Goal: Navigation & Orientation: Find specific page/section

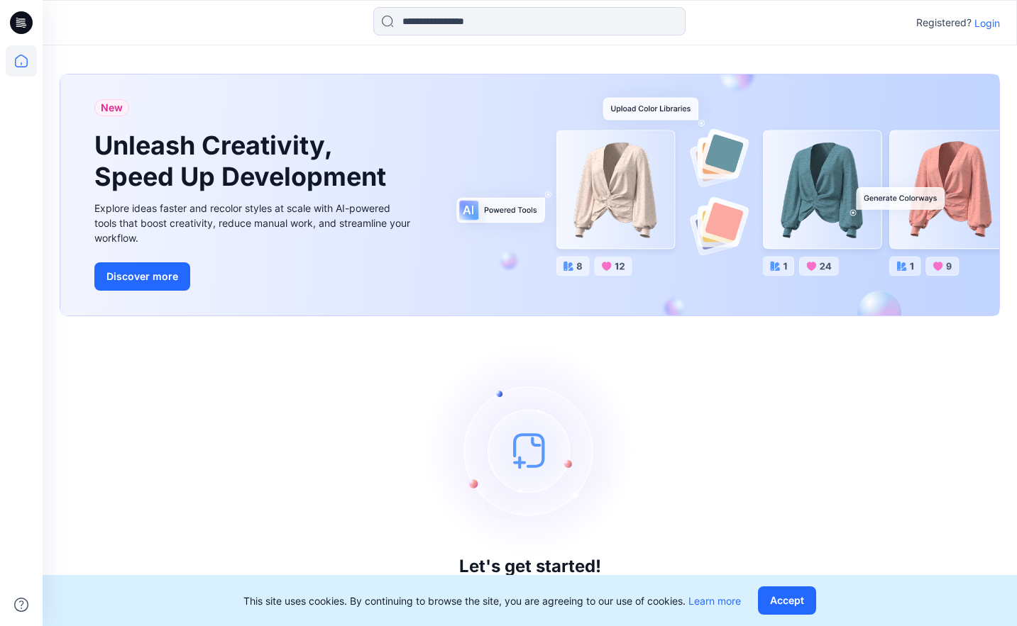
click at [729, 20] on p "Login" at bounding box center [987, 23] width 26 height 15
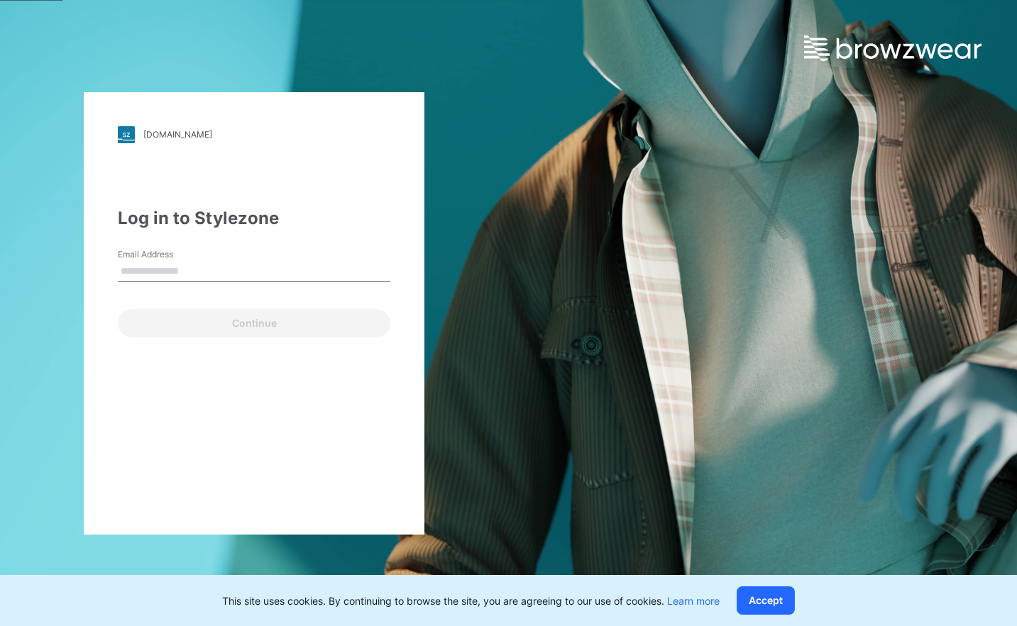
type input "**********"
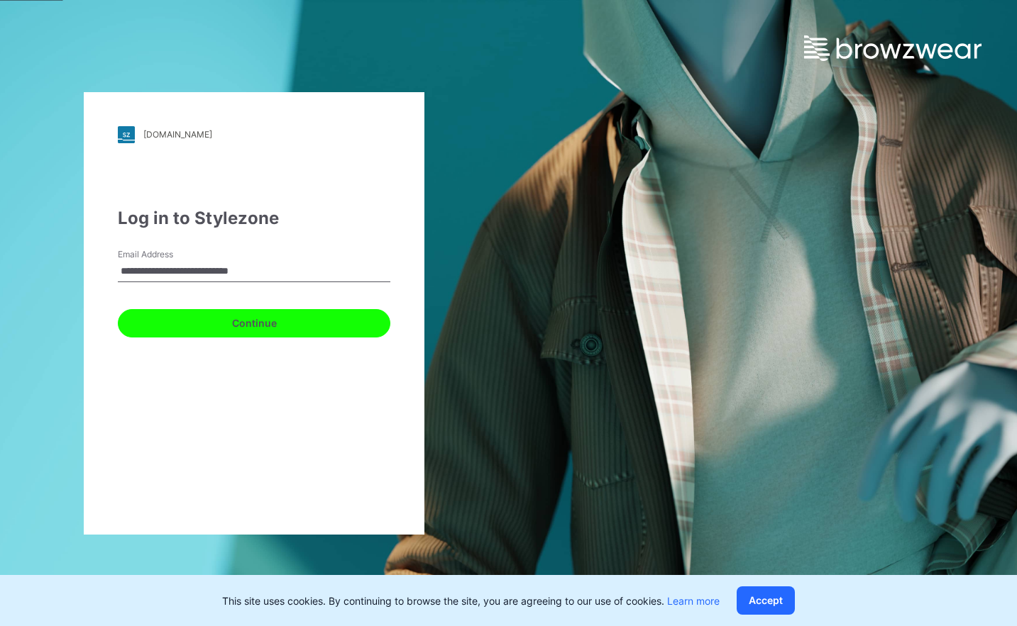
click at [220, 323] on button "Continue" at bounding box center [254, 323] width 272 height 28
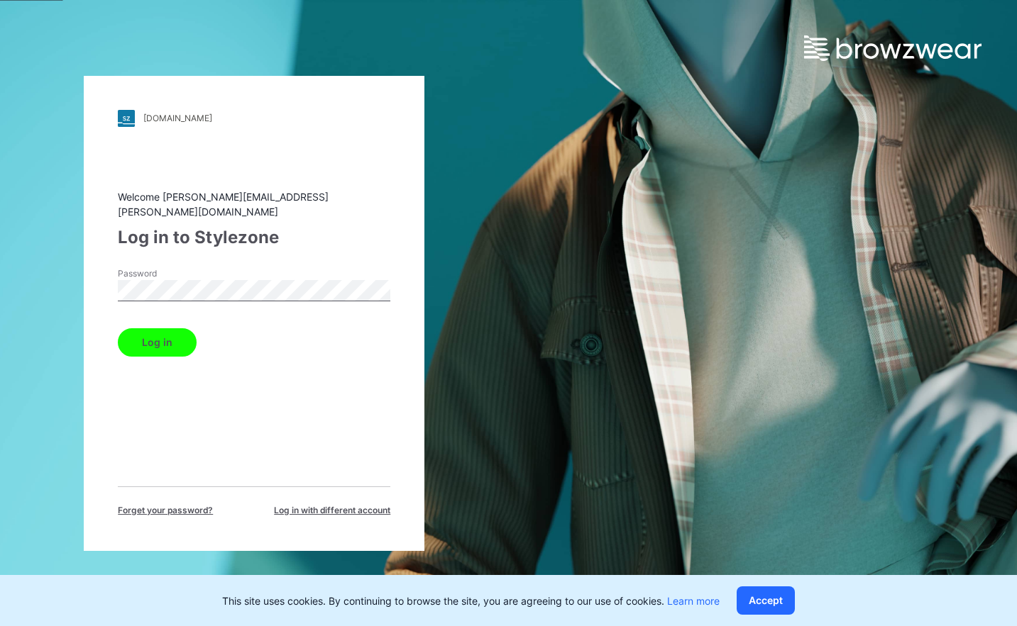
click at [174, 336] on button "Log in" at bounding box center [157, 342] width 79 height 28
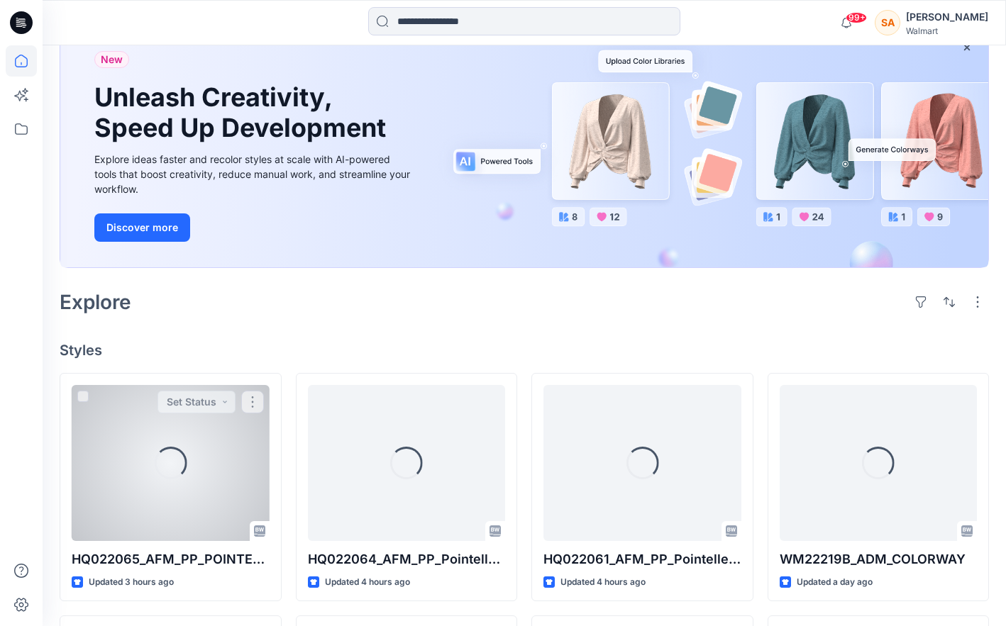
scroll to position [255, 0]
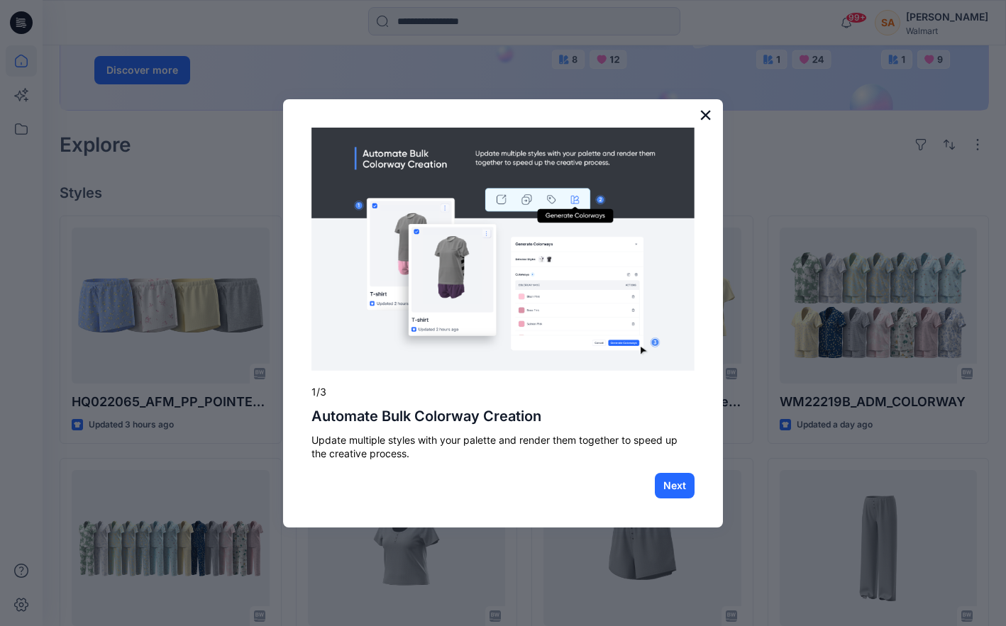
click at [706, 114] on button "×" at bounding box center [705, 115] width 13 height 23
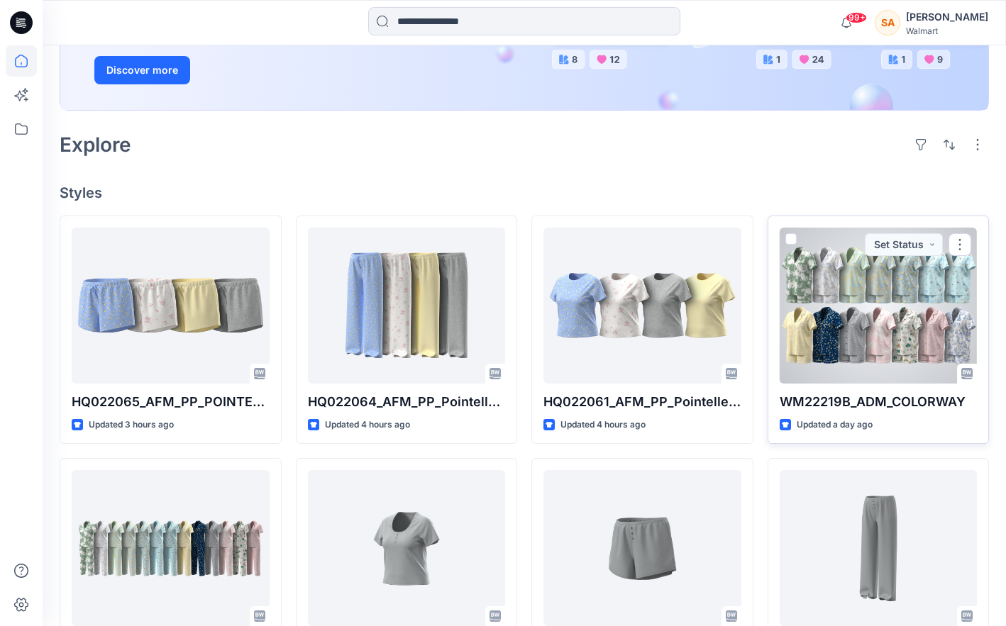
click at [729, 314] on div at bounding box center [879, 306] width 198 height 156
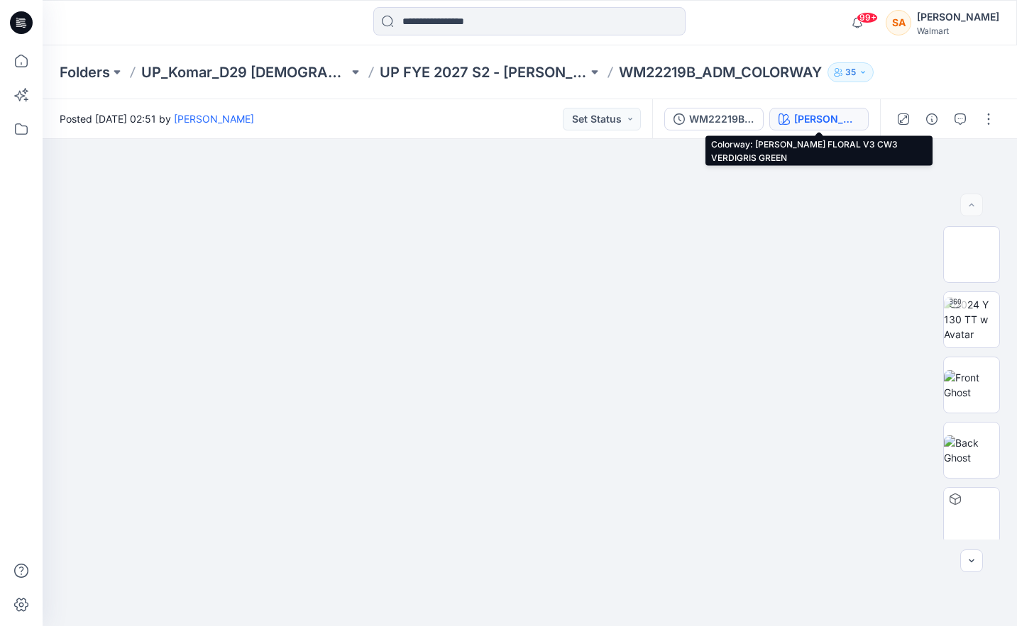
click at [729, 113] on div "[PERSON_NAME] FLORAL V3 CW3 VERDIGRIS GREEN" at bounding box center [826, 119] width 65 height 16
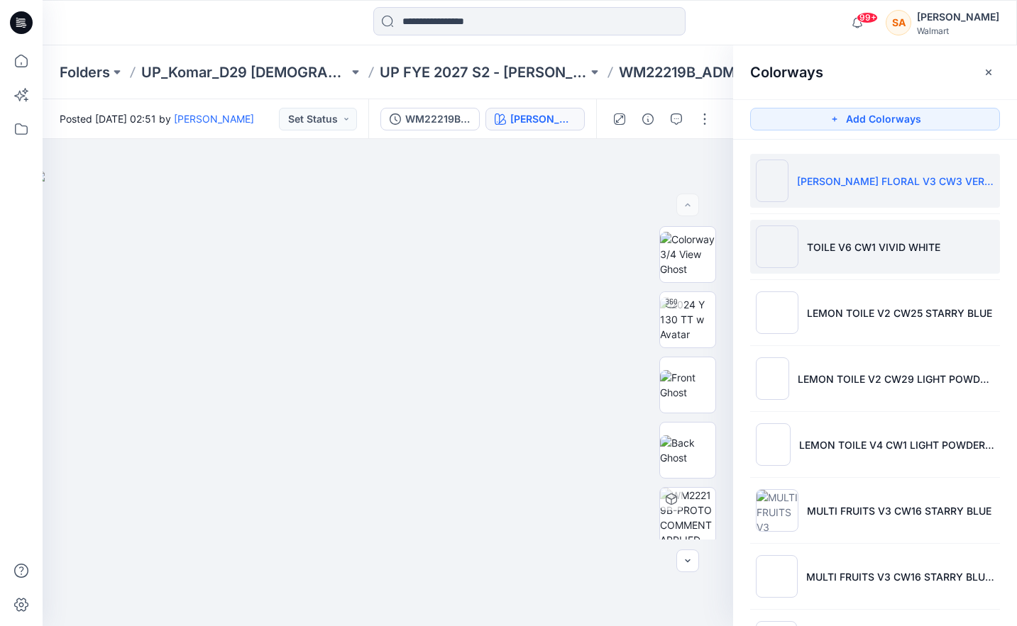
click at [729, 240] on p "TOILE V6 CW1 VIVID WHITE" at bounding box center [873, 247] width 133 height 15
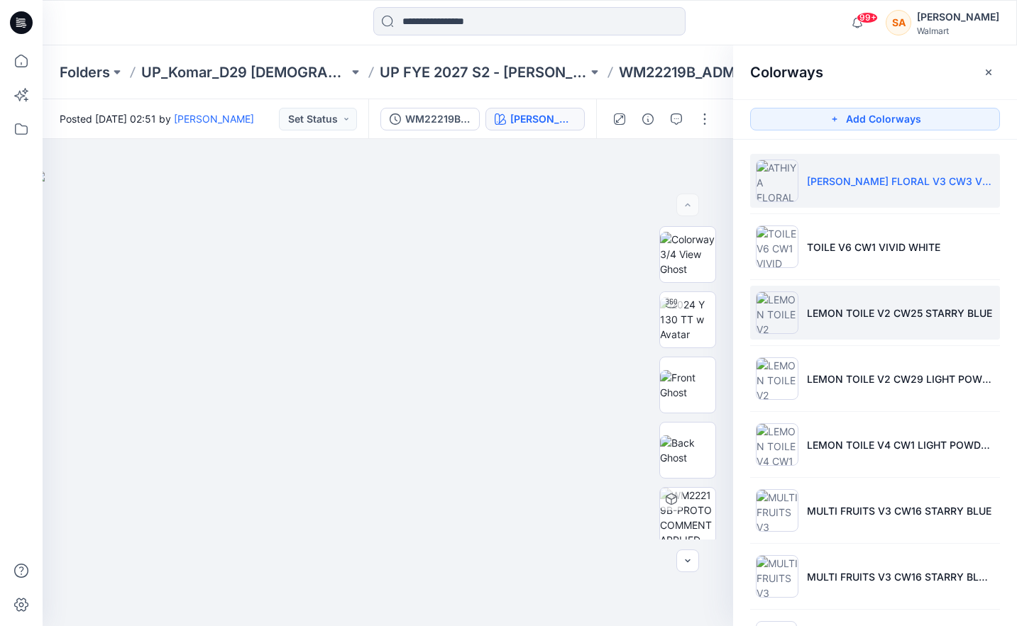
click at [729, 306] on p "LEMON TOILE V2 CW25 STARRY BLUE" at bounding box center [899, 313] width 185 height 15
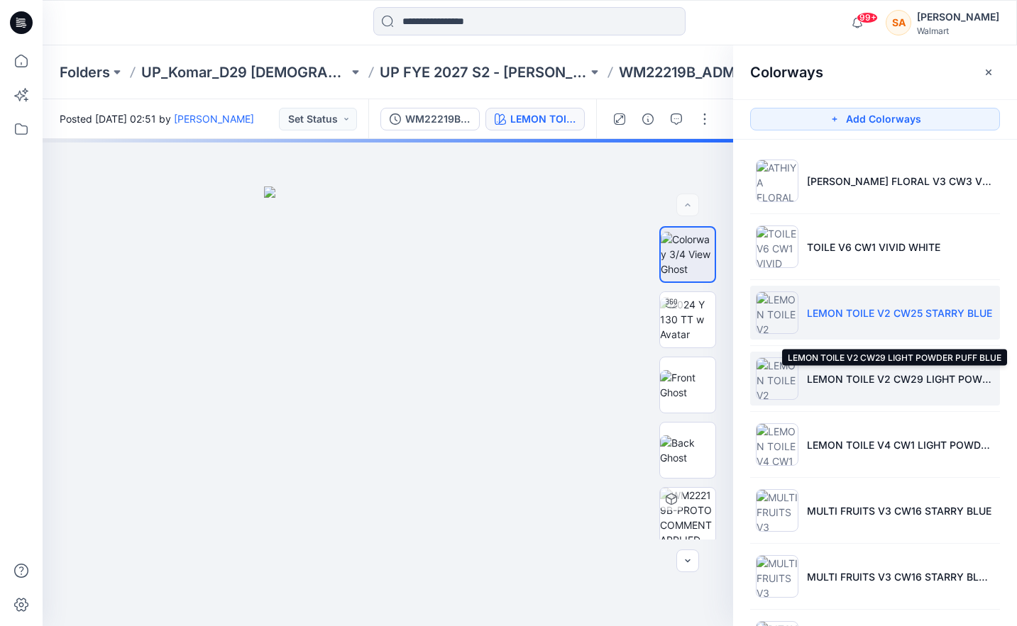
click at [729, 377] on p "LEMON TOILE V2 CW29 LIGHT POWDER PUFF BLUE" at bounding box center [900, 379] width 187 height 15
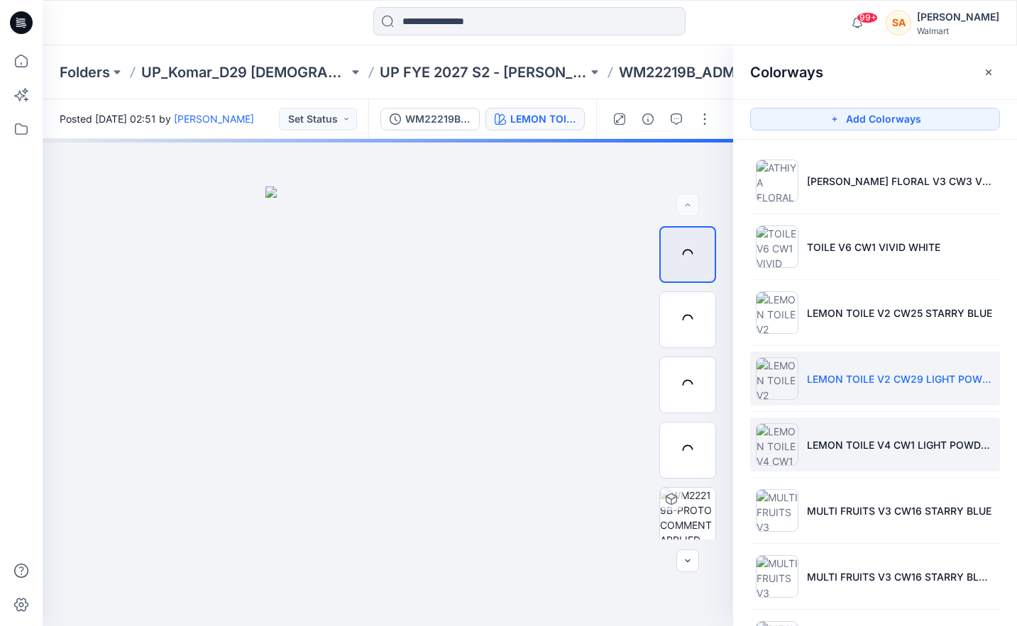
click at [729, 431] on li "LEMON TOILE V4 CW1 LIGHT POWDER PUFF BLUE" at bounding box center [875, 445] width 250 height 54
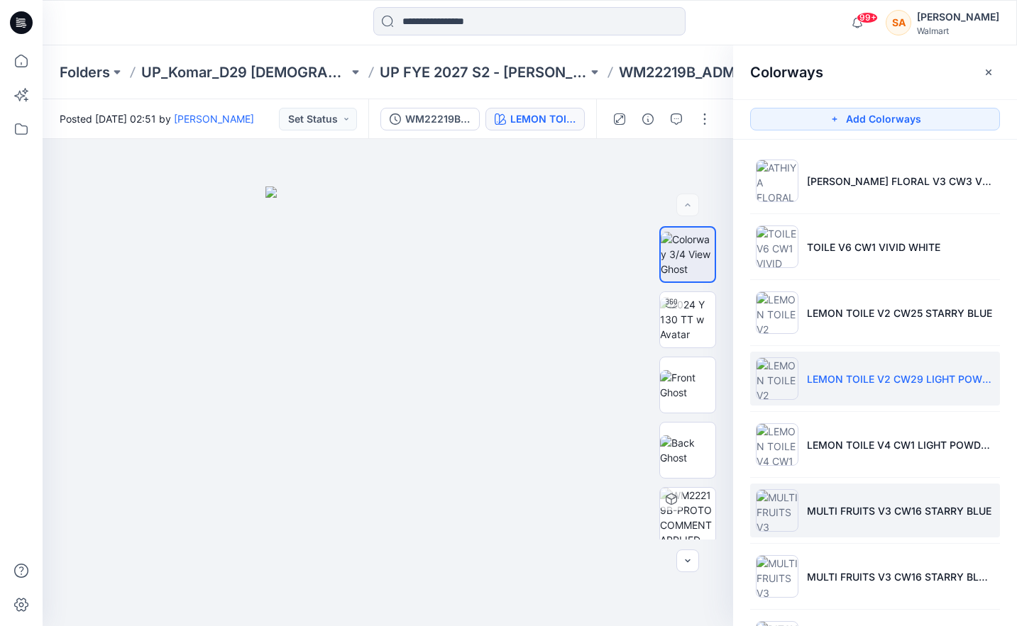
click at [729, 485] on li "MULTI FRUITS V3 CW16 STARRY BLUE" at bounding box center [875, 511] width 250 height 54
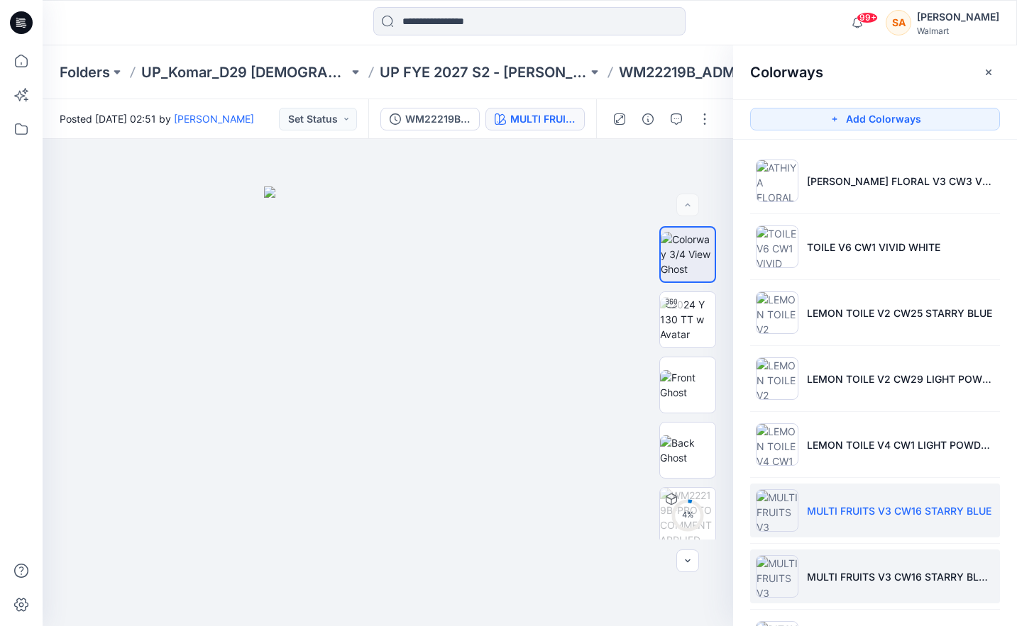
click at [729, 563] on li "MULTI FRUITS V3 CW16 STARRY BLUE 1" at bounding box center [875, 577] width 250 height 54
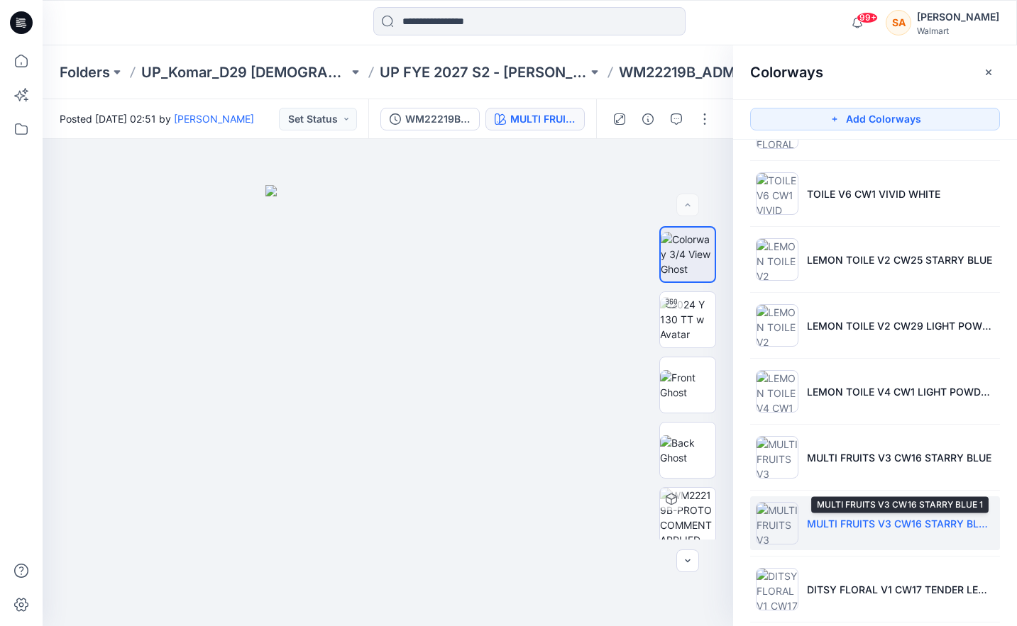
scroll to position [74, 0]
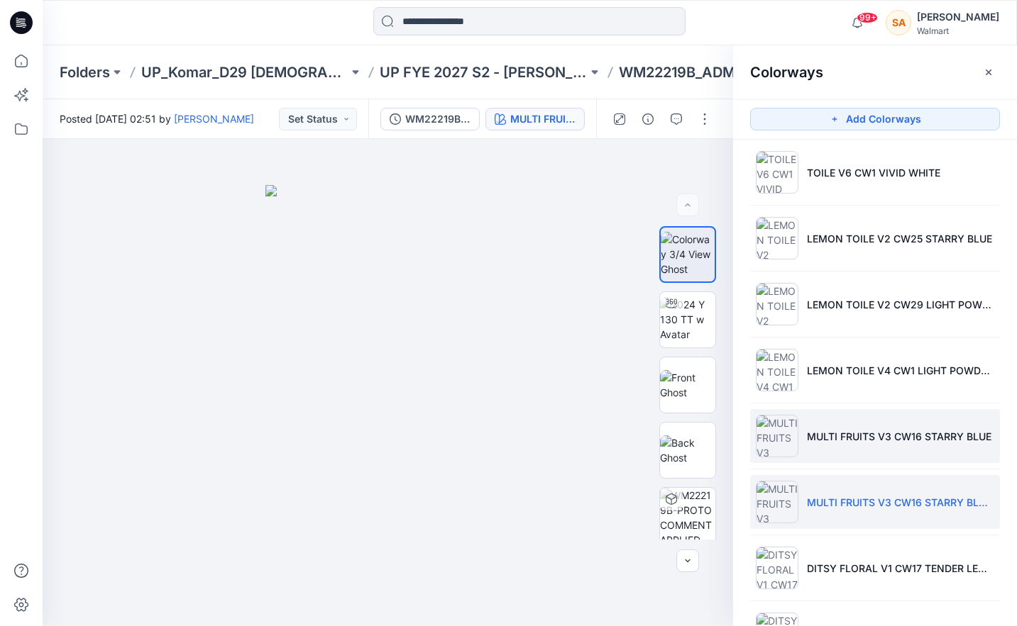
click at [729, 438] on p "MULTI FRUITS V3 CW16 STARRY BLUE" at bounding box center [899, 436] width 184 height 15
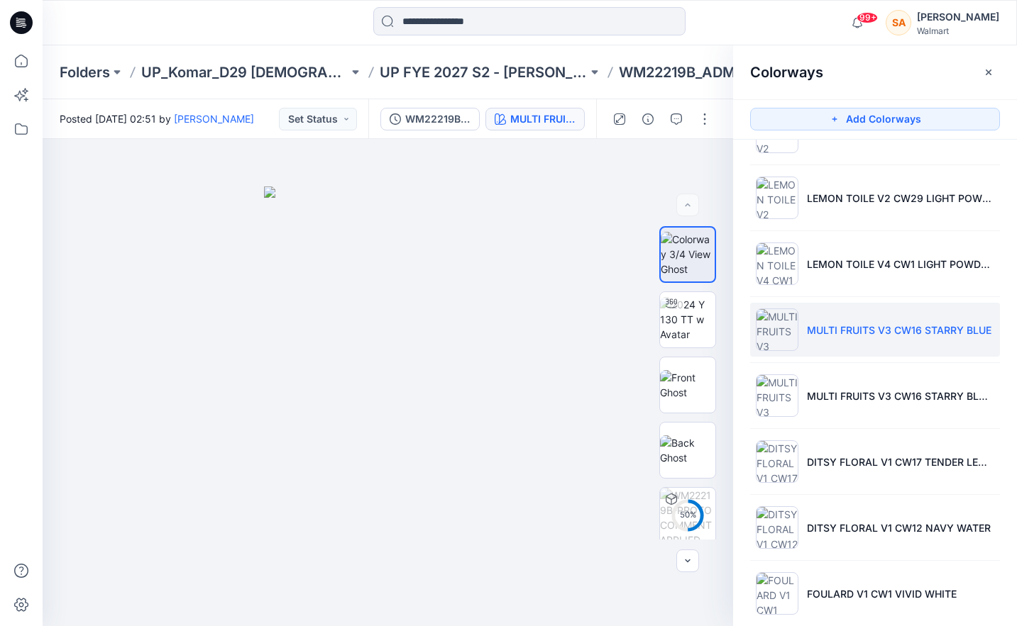
scroll to position [182, 0]
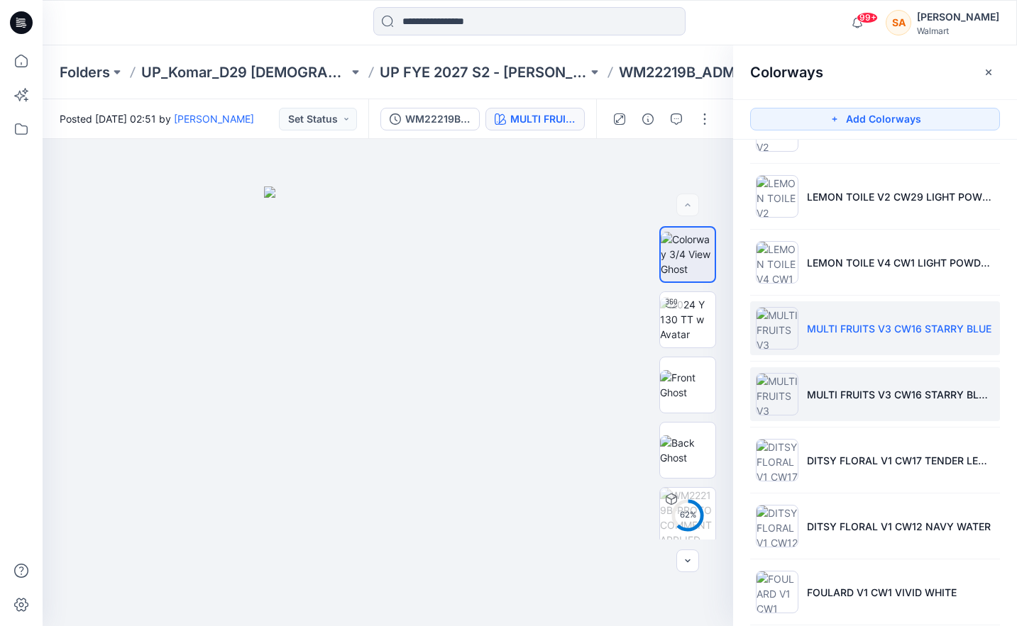
click at [729, 406] on li "MULTI FRUITS V3 CW16 STARRY BLUE 1" at bounding box center [875, 394] width 250 height 54
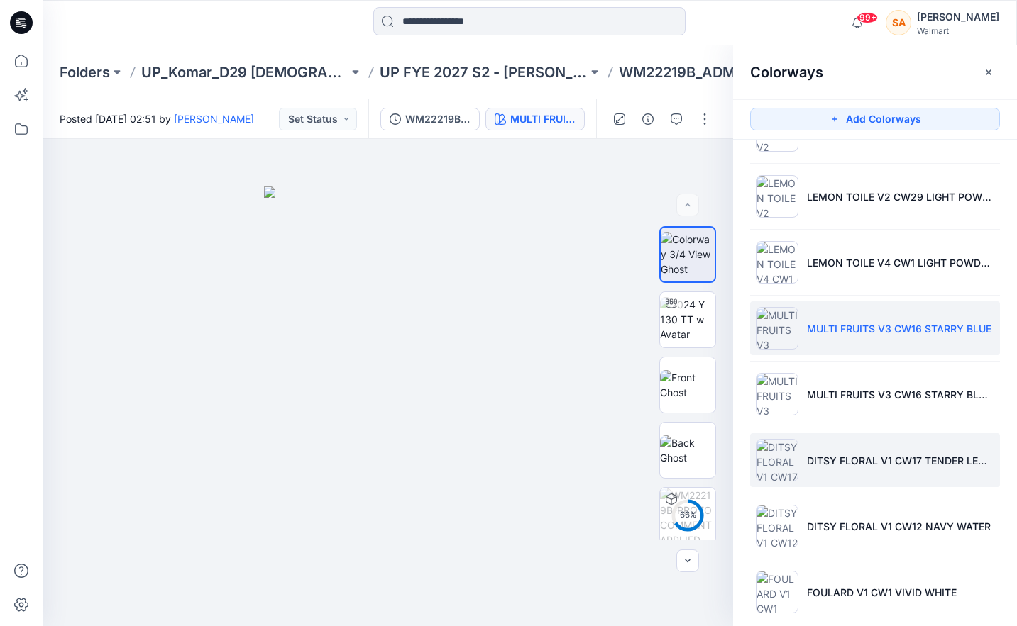
click at [729, 441] on li "DITSY FLORAL V1 CW17 TENDER LEMON" at bounding box center [875, 460] width 250 height 54
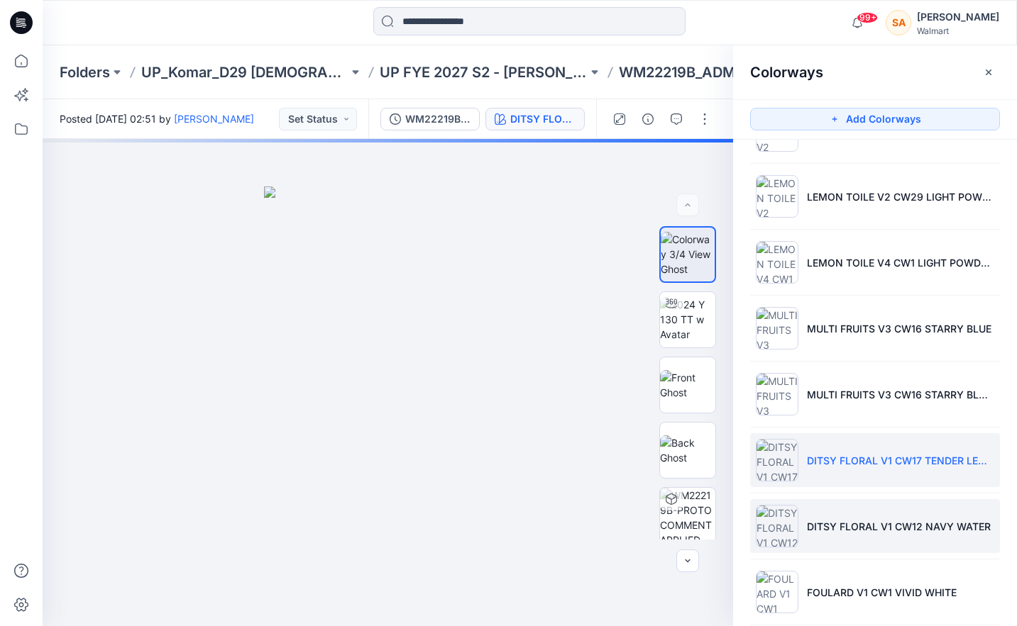
click at [729, 531] on p "DITSY FLORAL V1 CW12 NAVY WATER" at bounding box center [899, 526] width 184 height 15
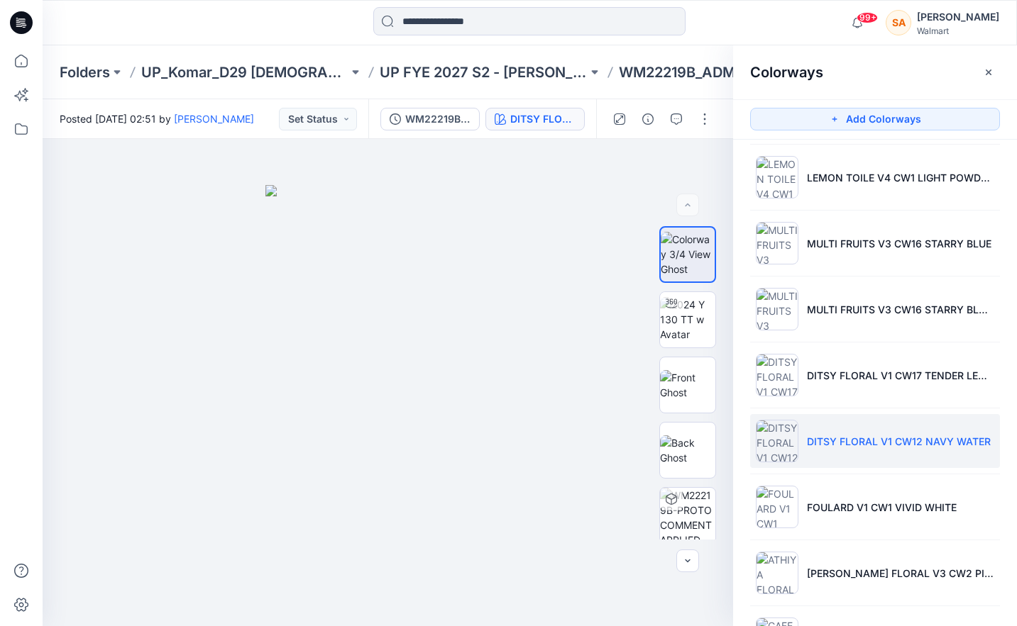
scroll to position [272, 0]
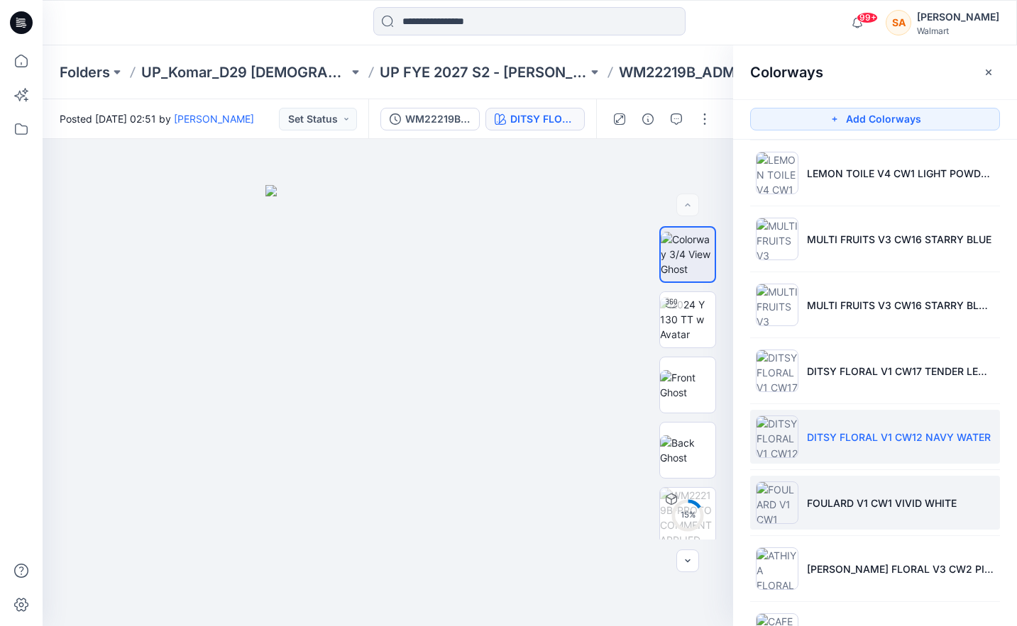
click at [729, 509] on p "FOULARD V1 CW1 VIVID WHITE" at bounding box center [882, 503] width 150 height 15
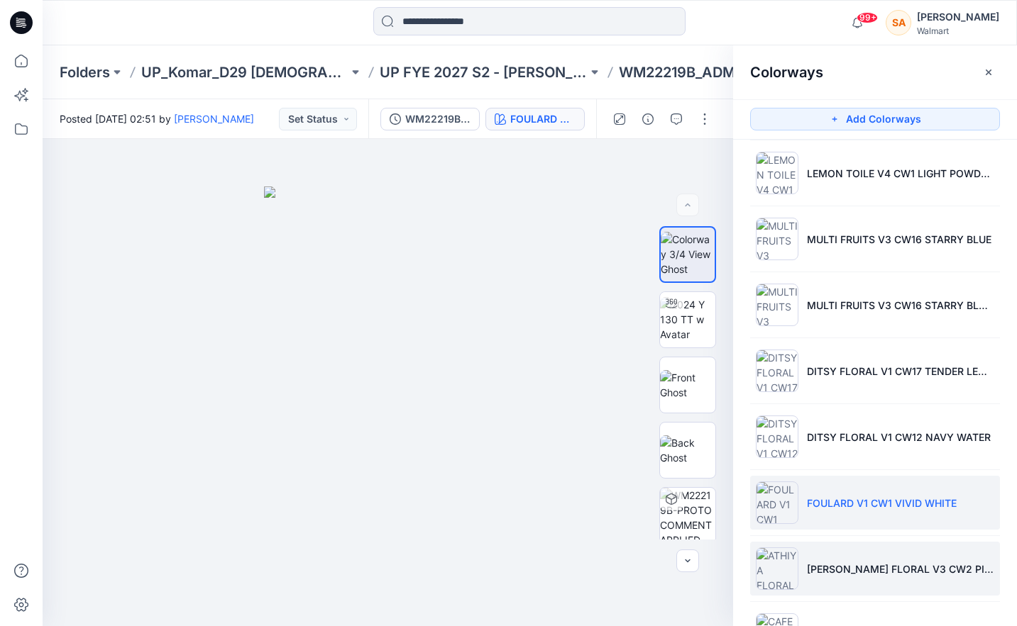
click at [729, 560] on li "[PERSON_NAME] FLORAL V3 CW2 PINK SKY" at bounding box center [875, 569] width 250 height 54
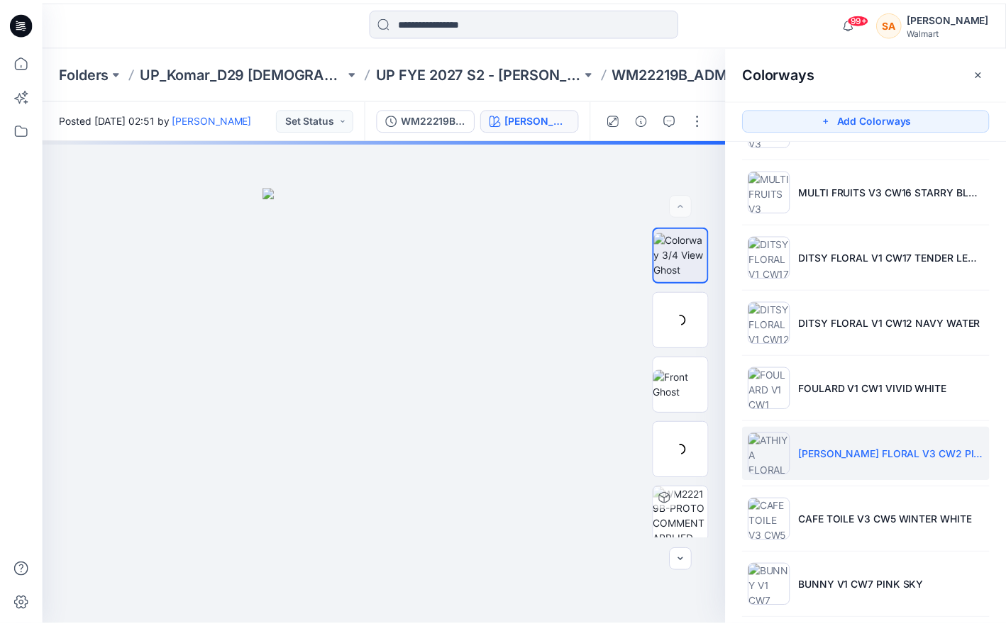
scroll to position [392, 0]
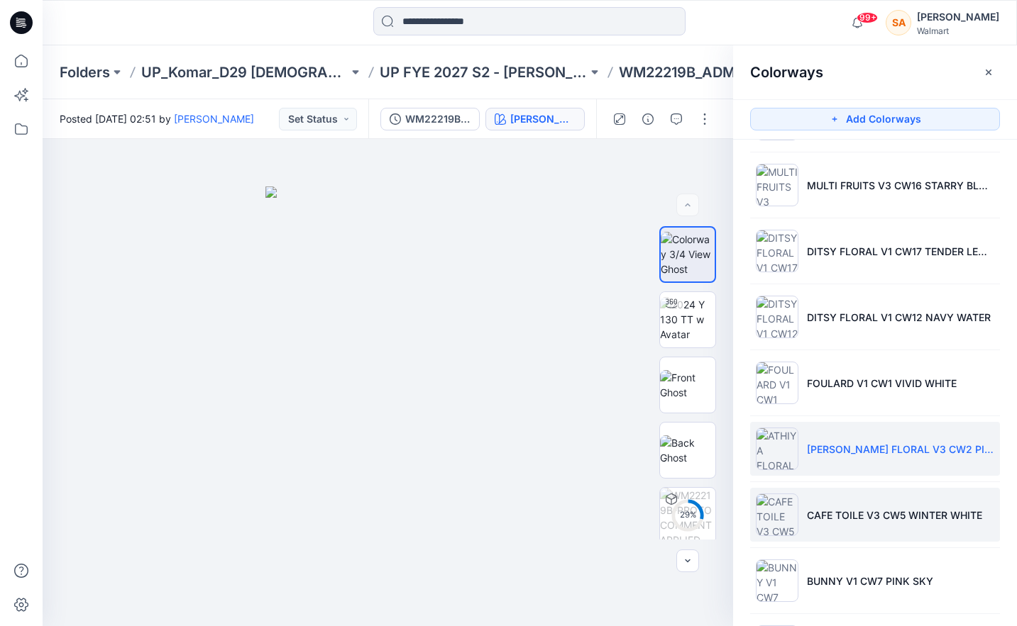
click at [729, 522] on li "CAFE TOILE V3 CW5 WINTER WHITE" at bounding box center [875, 515] width 250 height 54
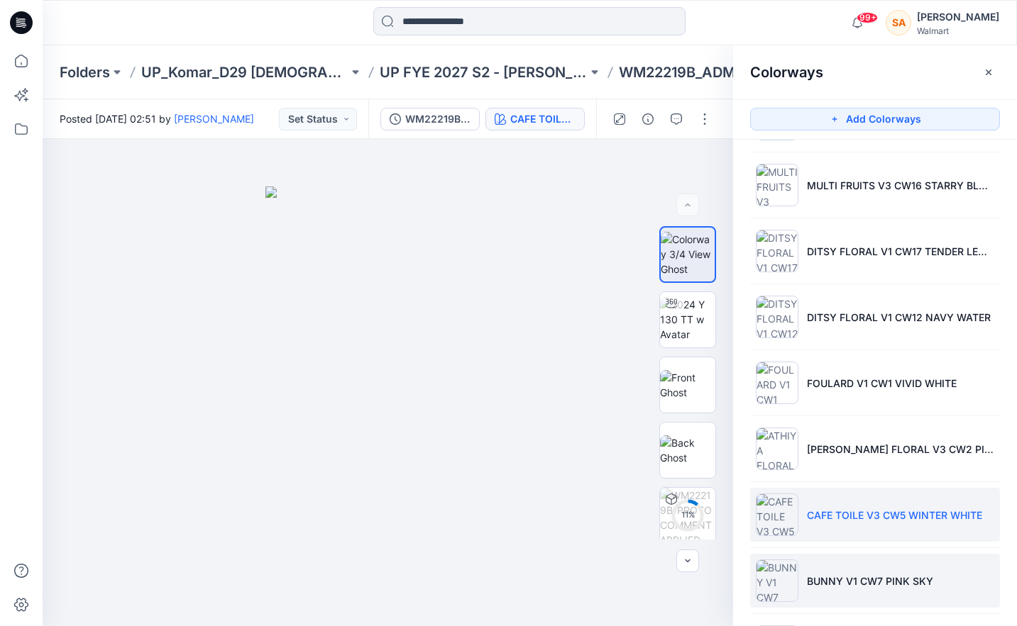
click at [729, 582] on p "BUNNY V1 CW7 PINK SKY" at bounding box center [870, 581] width 126 height 15
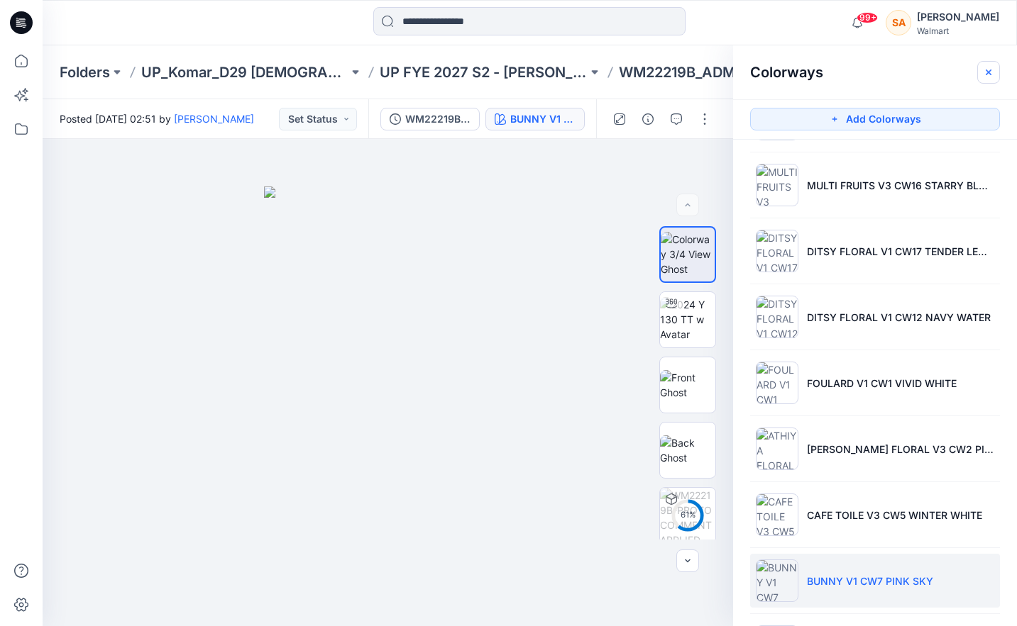
click at [729, 71] on icon "button" at bounding box center [988, 72] width 6 height 6
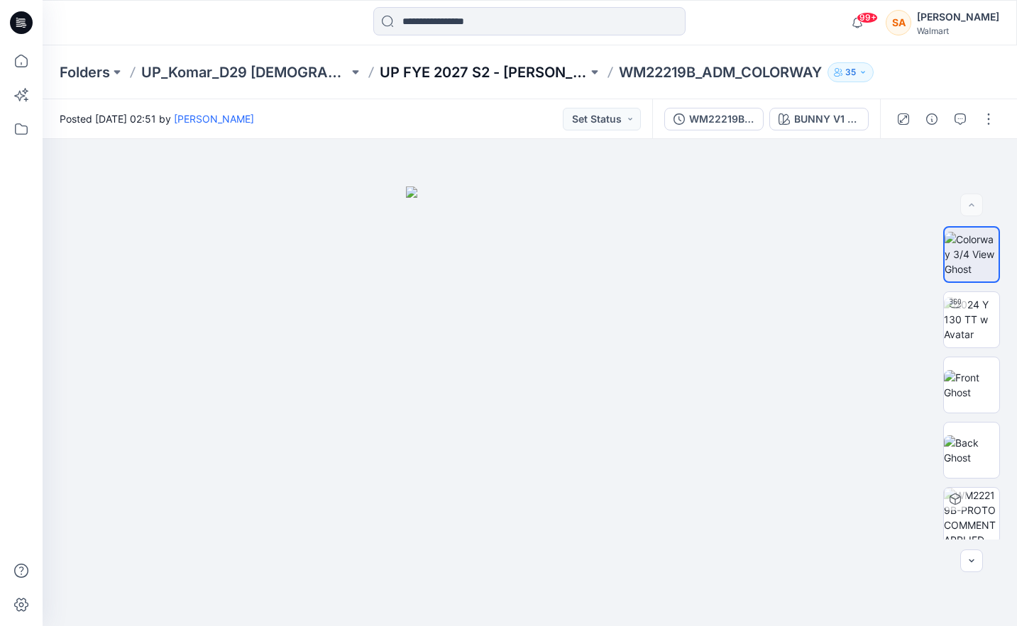
click at [511, 79] on p "UP FYE 2027 S2 - [PERSON_NAME] D29 [DEMOGRAPHIC_DATA] Sleepwear" at bounding box center [483, 72] width 207 height 20
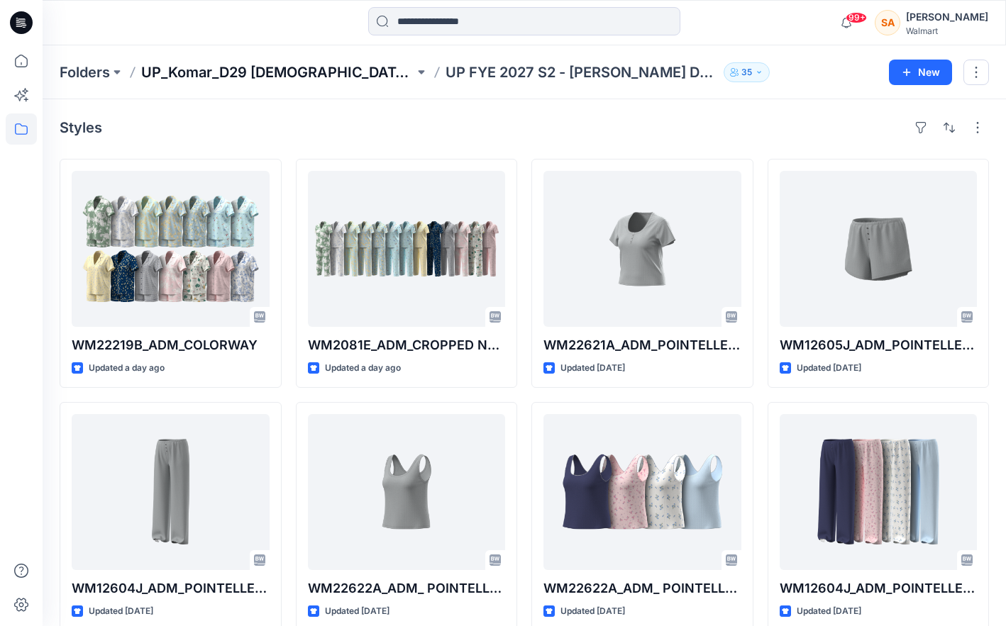
click at [270, 68] on p "UP_Komar_D29 [DEMOGRAPHIC_DATA] Sleep" at bounding box center [277, 72] width 273 height 20
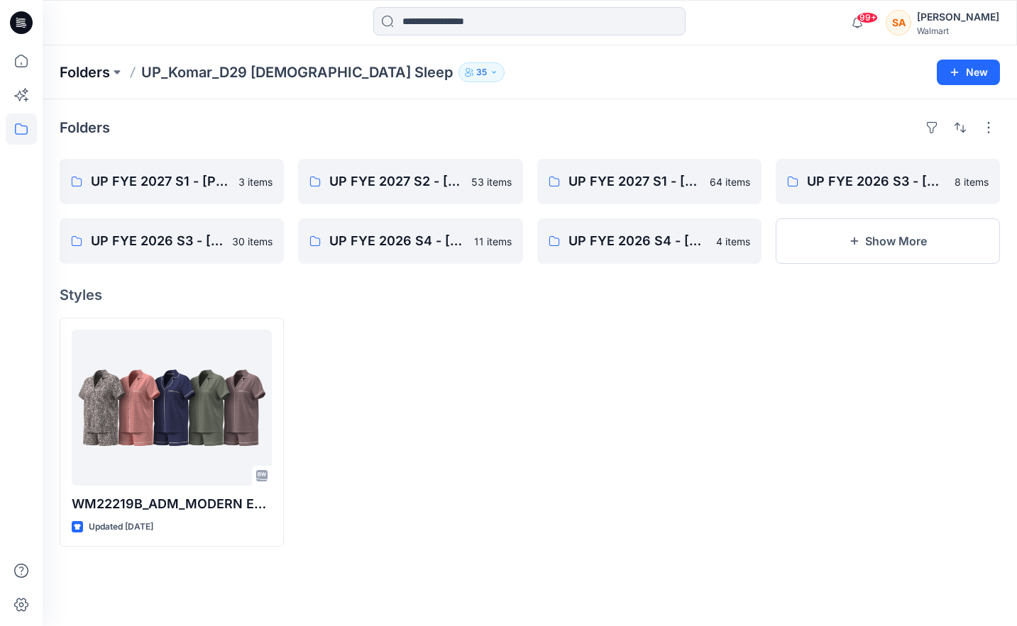
click at [96, 75] on p "Folders" at bounding box center [85, 72] width 50 height 20
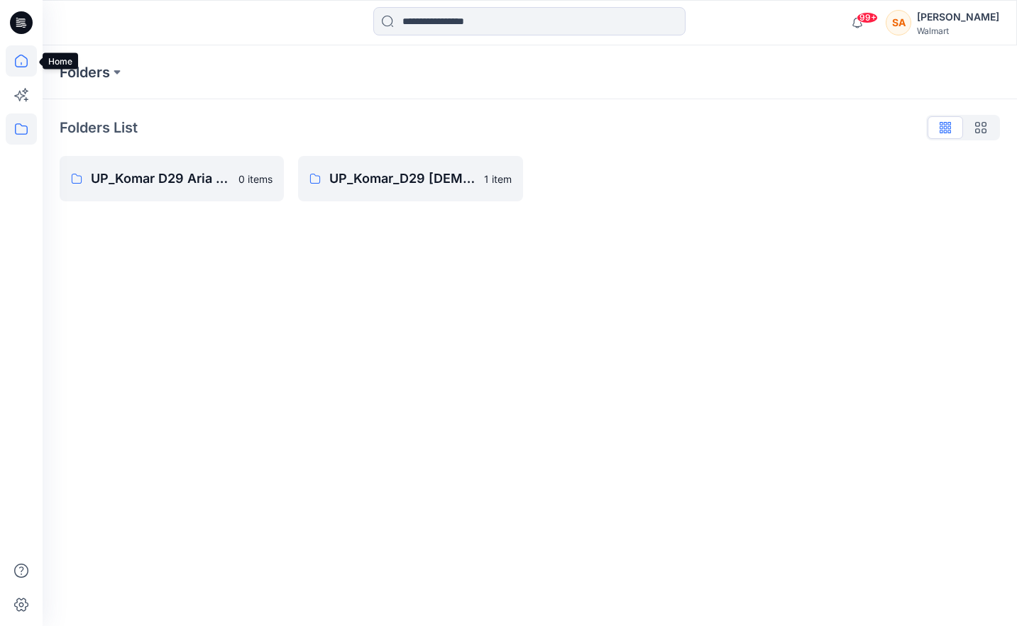
click at [17, 57] on icon at bounding box center [21, 61] width 13 height 13
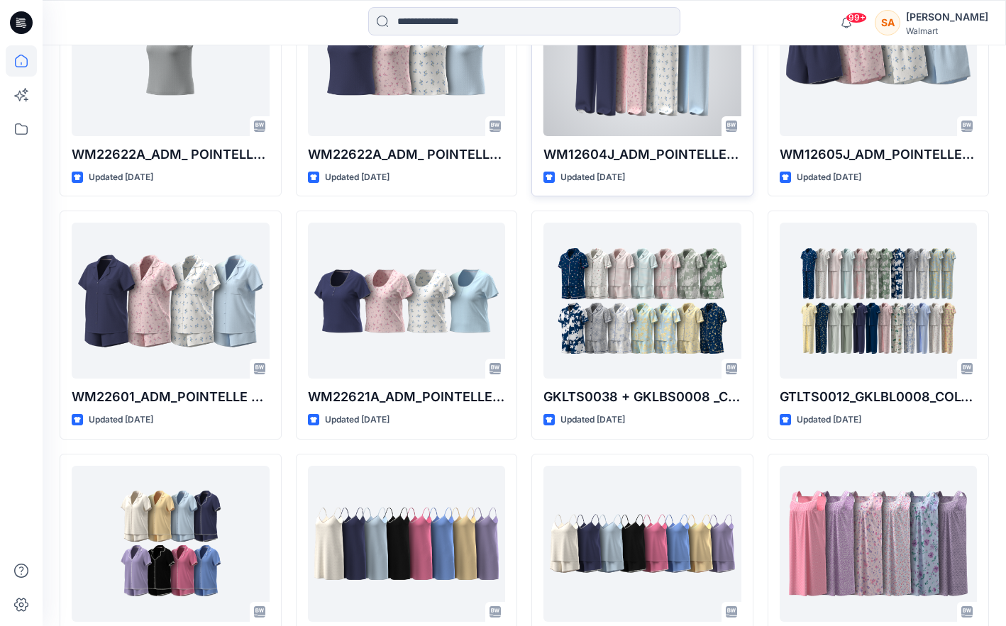
scroll to position [990, 0]
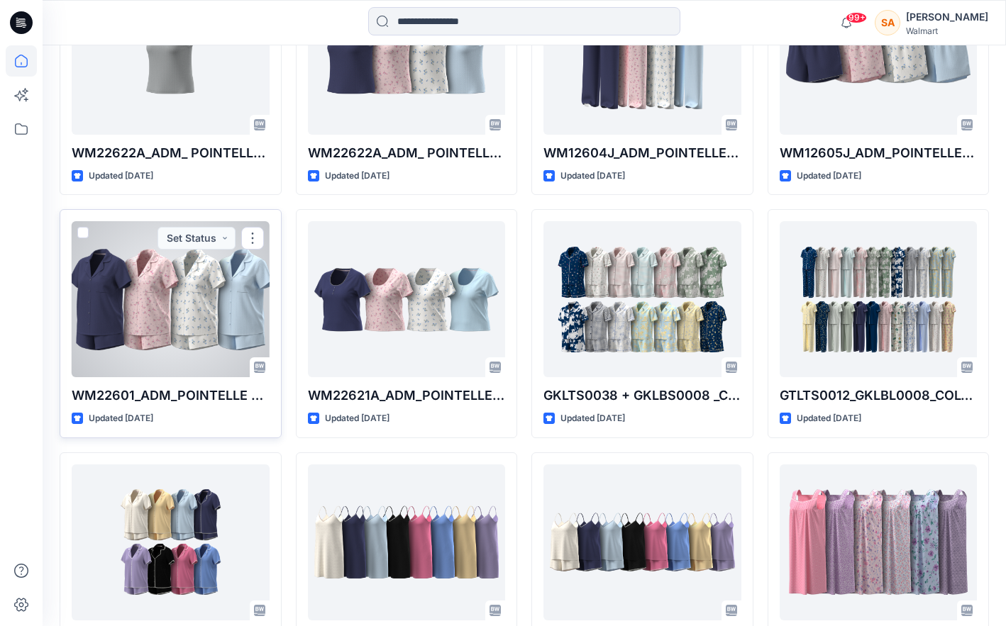
click at [201, 308] on div at bounding box center [171, 299] width 198 height 156
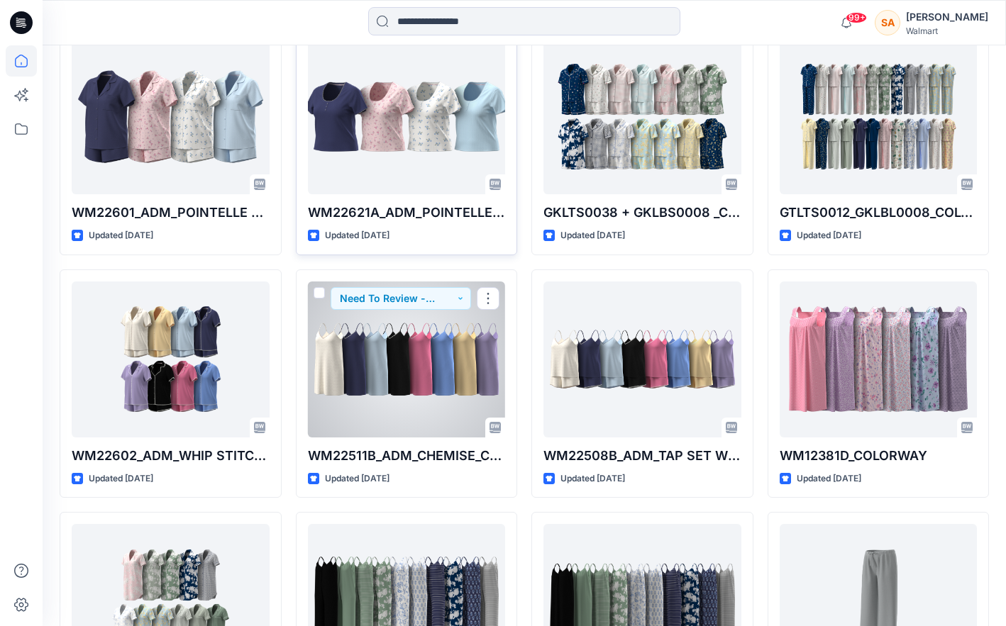
scroll to position [1173, 0]
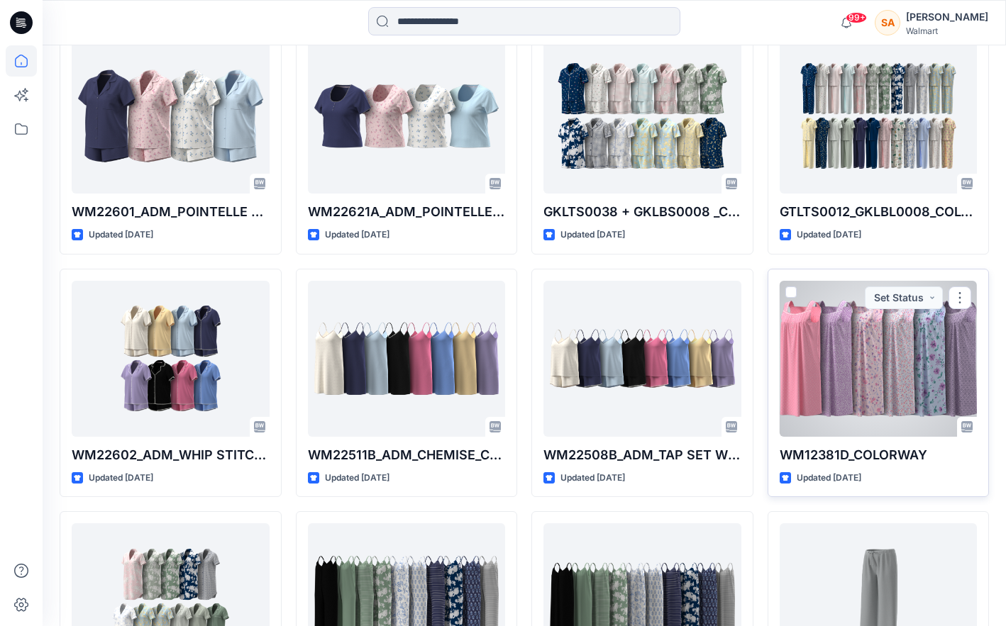
click at [729, 411] on div at bounding box center [879, 359] width 198 height 156
